Goal: Navigation & Orientation: Find specific page/section

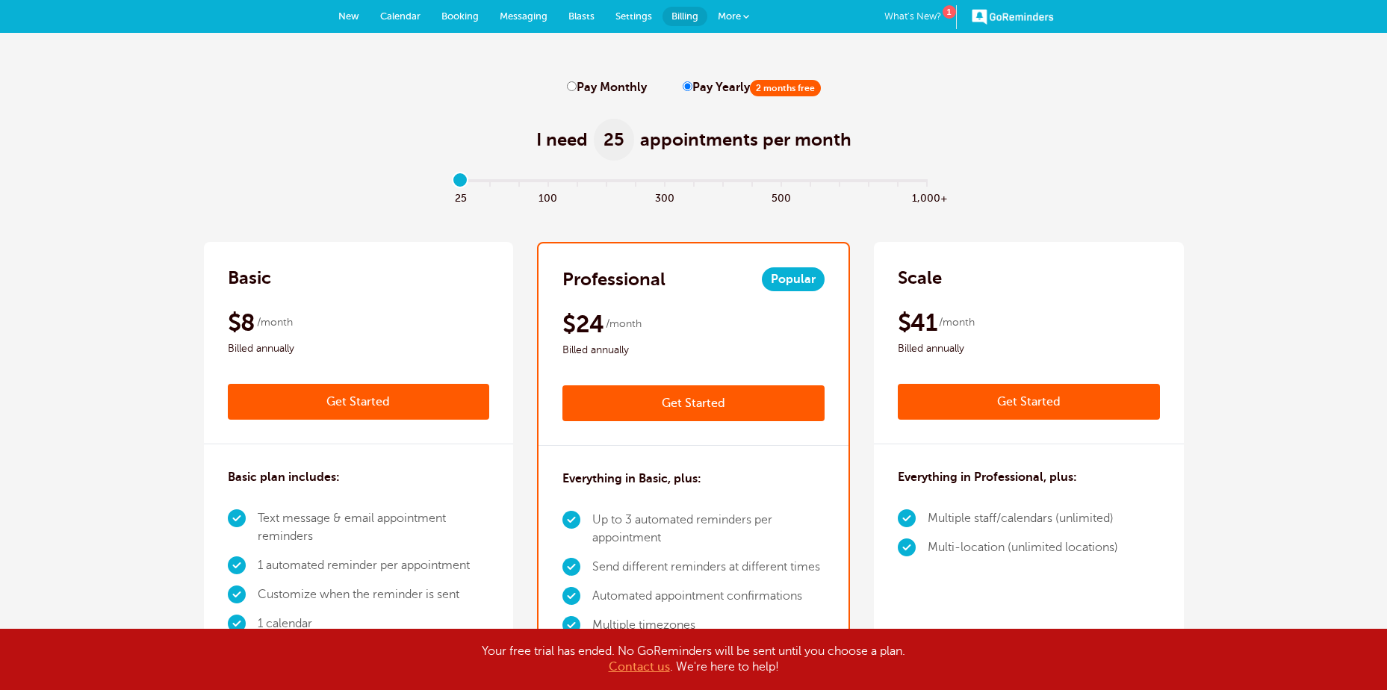
click at [682, 11] on span "Billing" at bounding box center [685, 15] width 27 height 11
click at [750, 15] on link "More" at bounding box center [733, 17] width 52 height 34
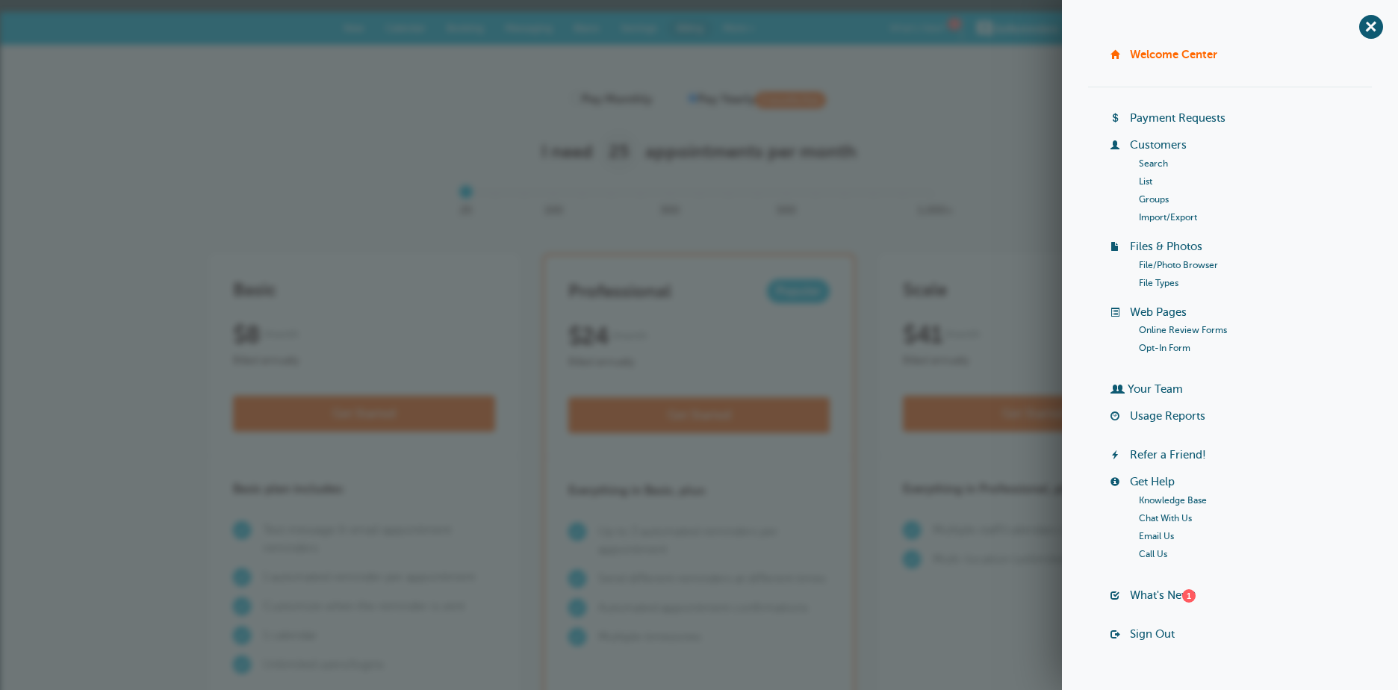
click at [1144, 121] on link "Payment Requests" at bounding box center [1178, 118] width 96 height 12
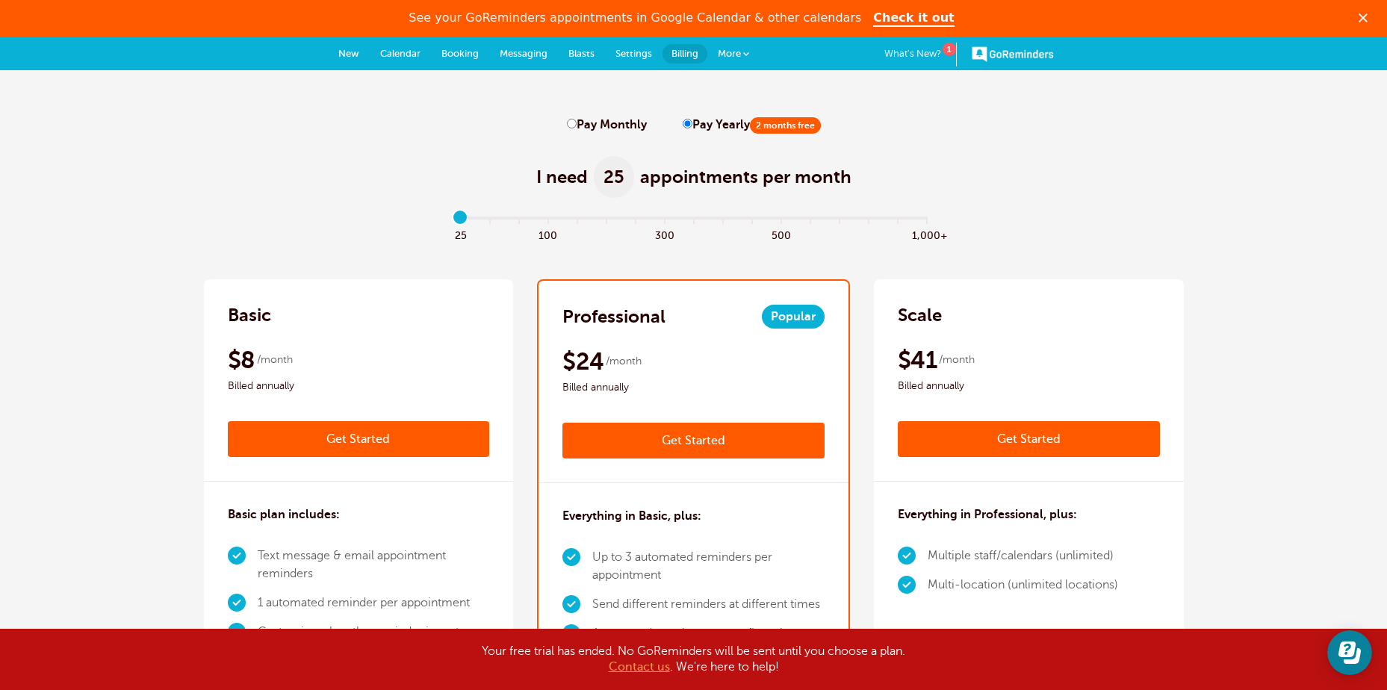
click at [609, 45] on link "Settings" at bounding box center [634, 53] width 58 height 33
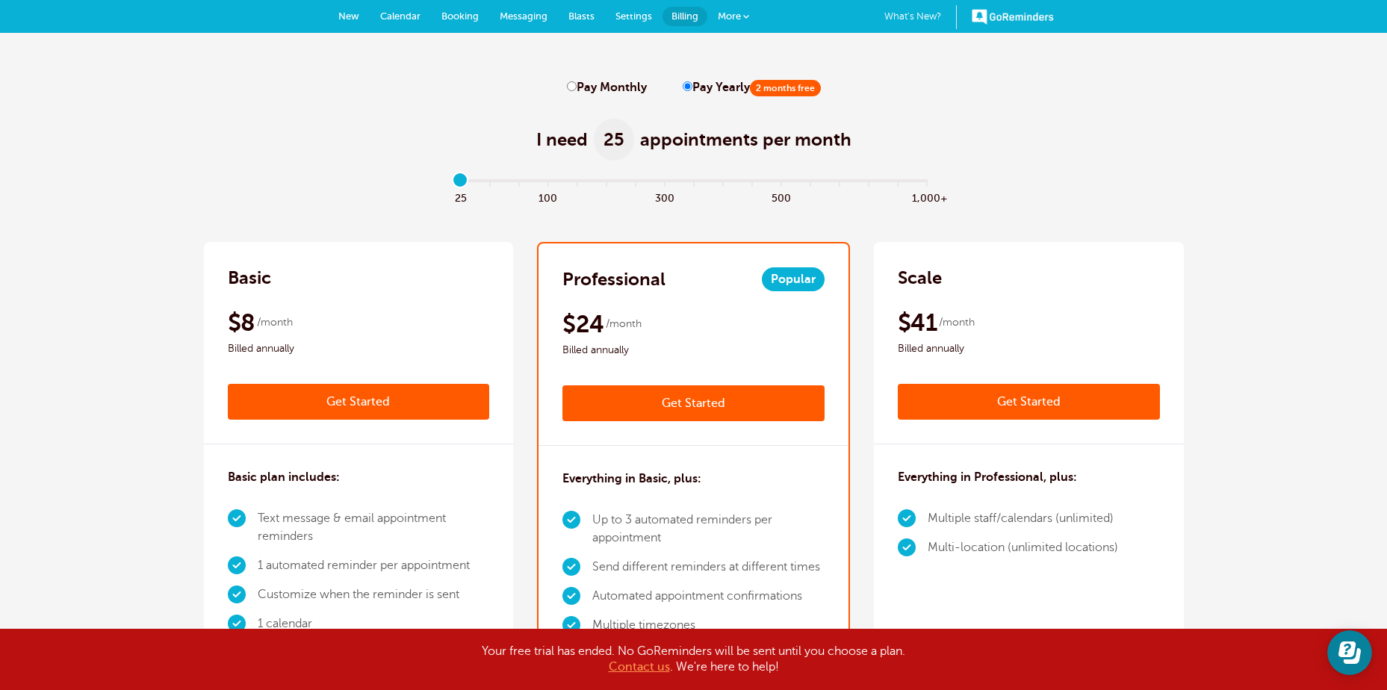
click at [622, 16] on span "Settings" at bounding box center [634, 15] width 37 height 11
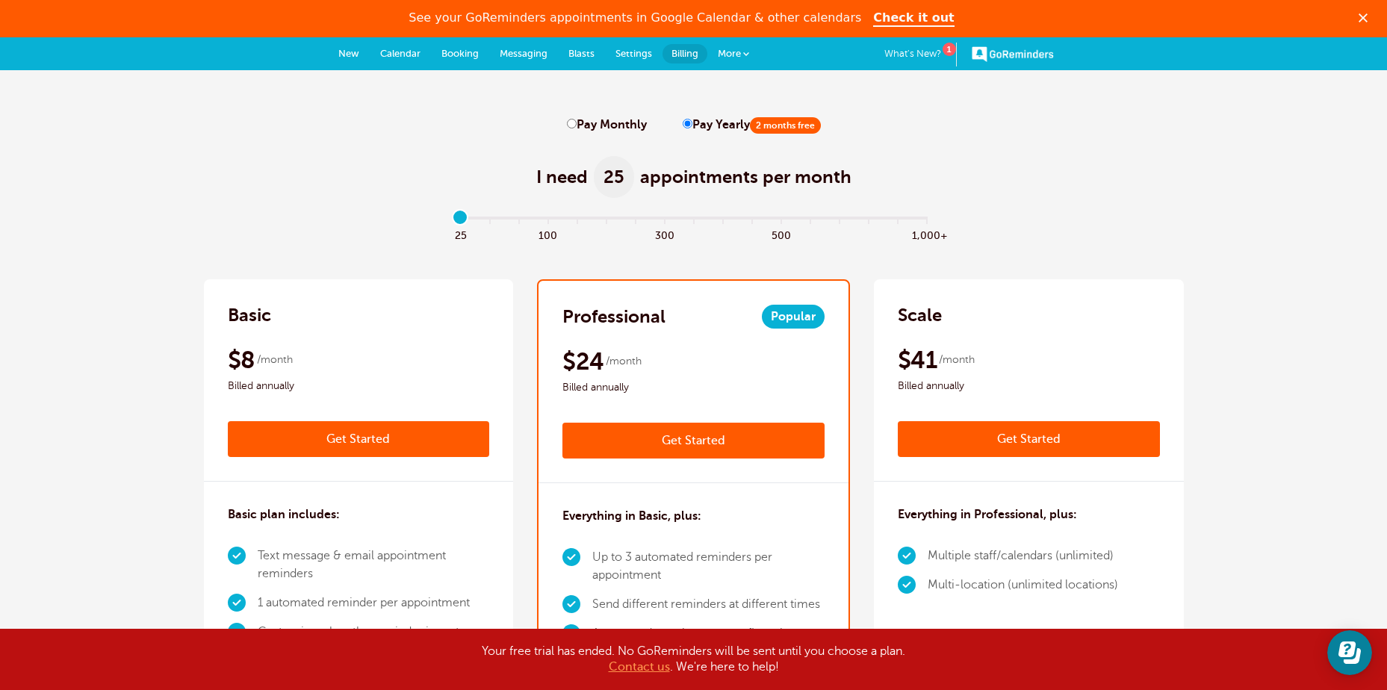
click at [741, 49] on link "More" at bounding box center [733, 54] width 52 height 34
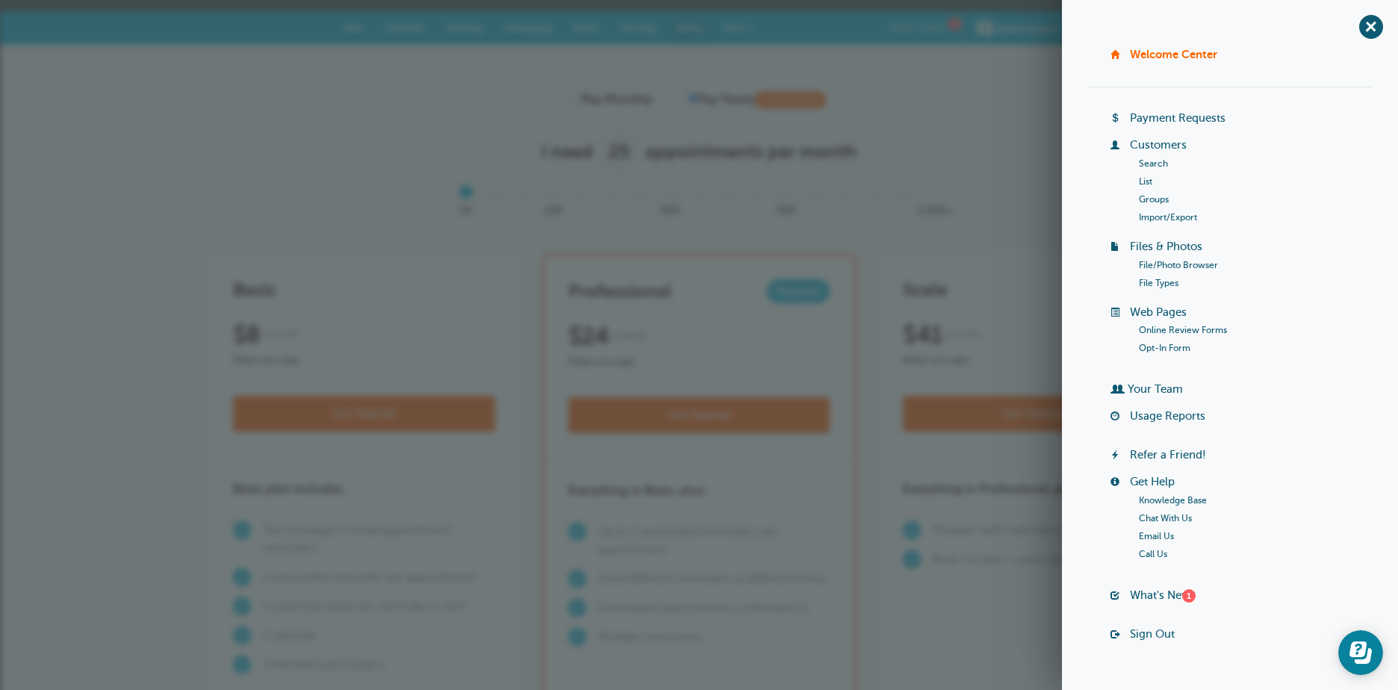
click at [1153, 141] on link "Customers" at bounding box center [1158, 145] width 57 height 12
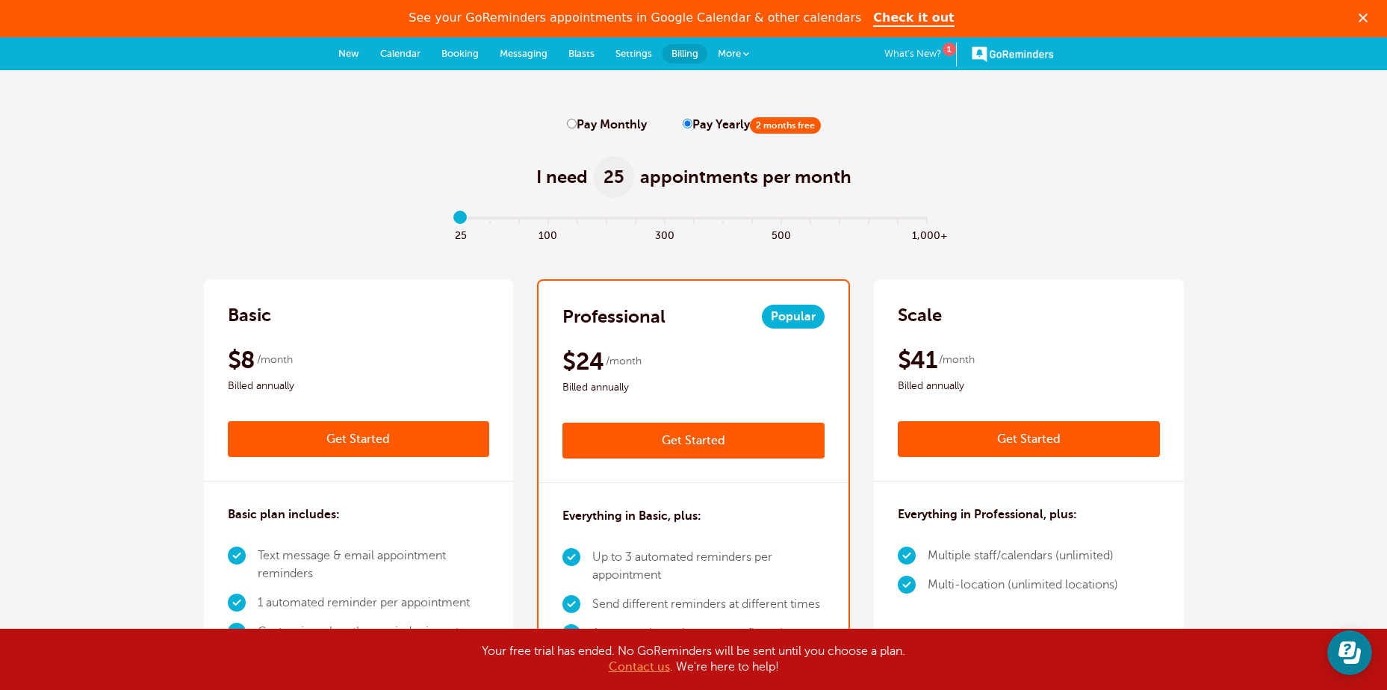
click at [1027, 52] on link "GoReminders" at bounding box center [1013, 53] width 82 height 33
click at [1368, 19] on polygon "Close" at bounding box center [1363, 17] width 9 height 9
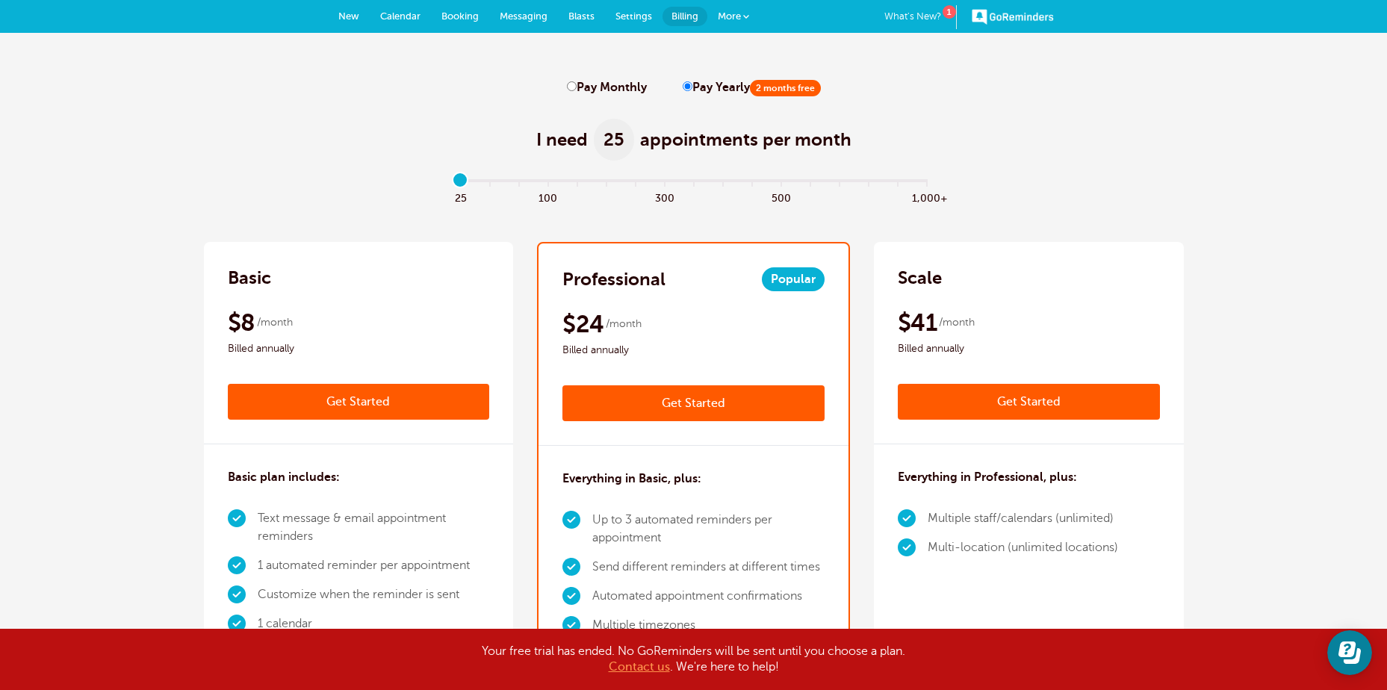
click at [735, 23] on link "More" at bounding box center [733, 17] width 52 height 34
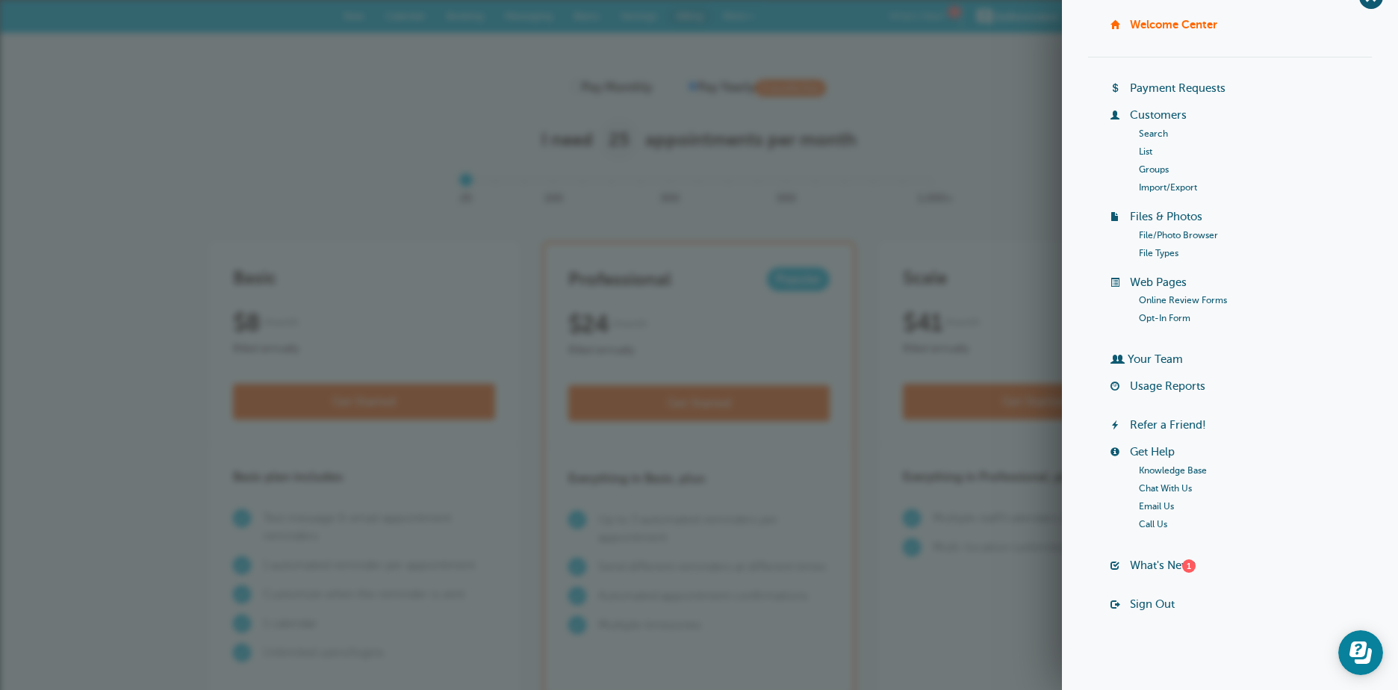
scroll to position [31, 0]
click at [1162, 360] on link "Your Team" at bounding box center [1155, 358] width 55 height 12
